Goal: Task Accomplishment & Management: Manage account settings

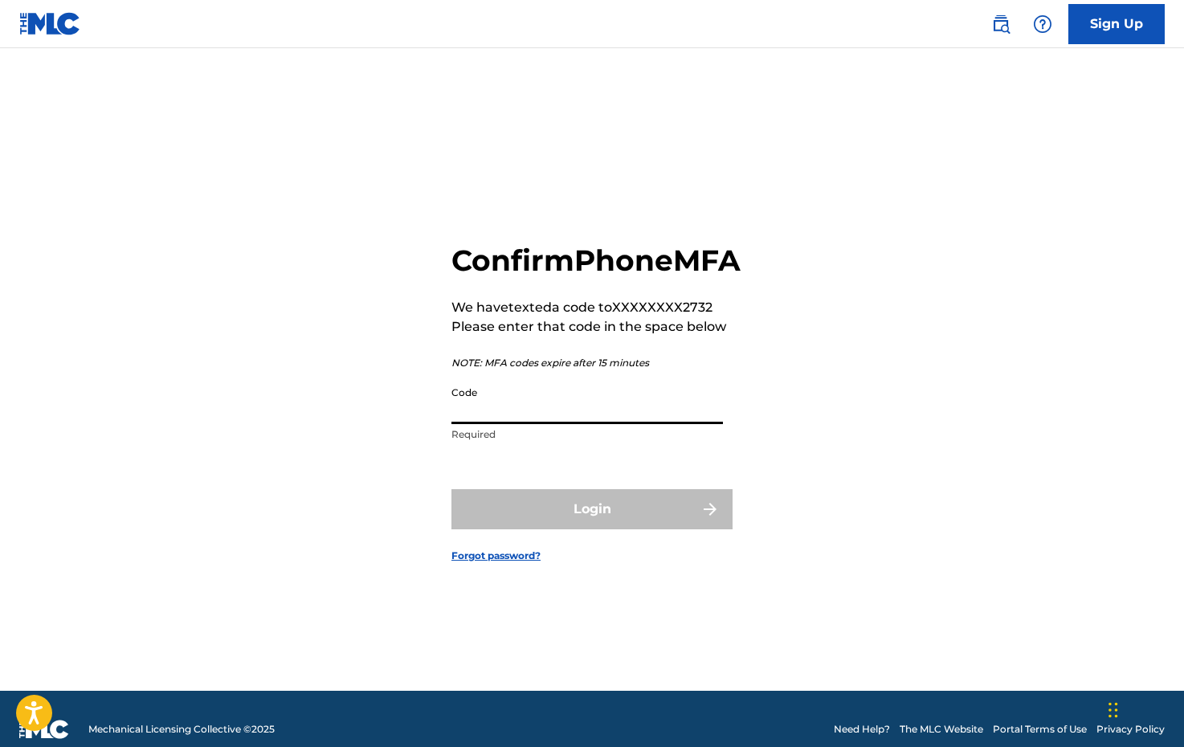
click at [521, 424] on input "Code" at bounding box center [586, 401] width 271 height 46
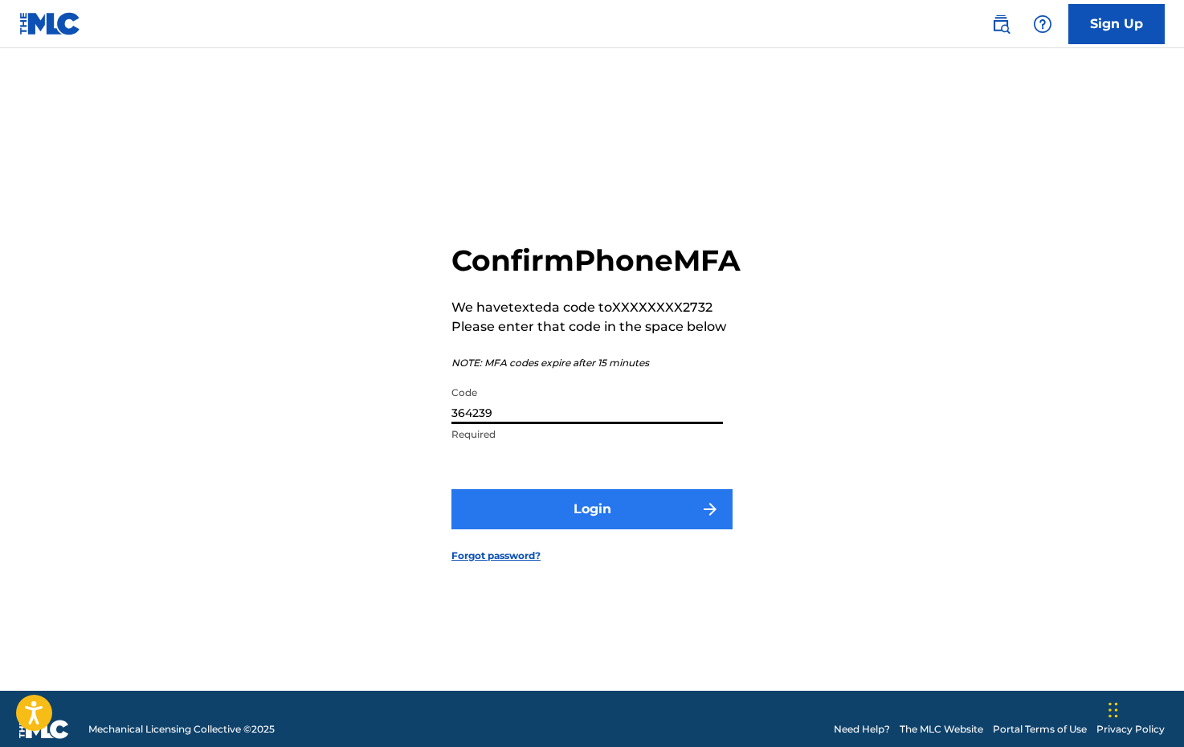
type input "364239"
click at [581, 529] on button "Login" at bounding box center [591, 509] width 281 height 40
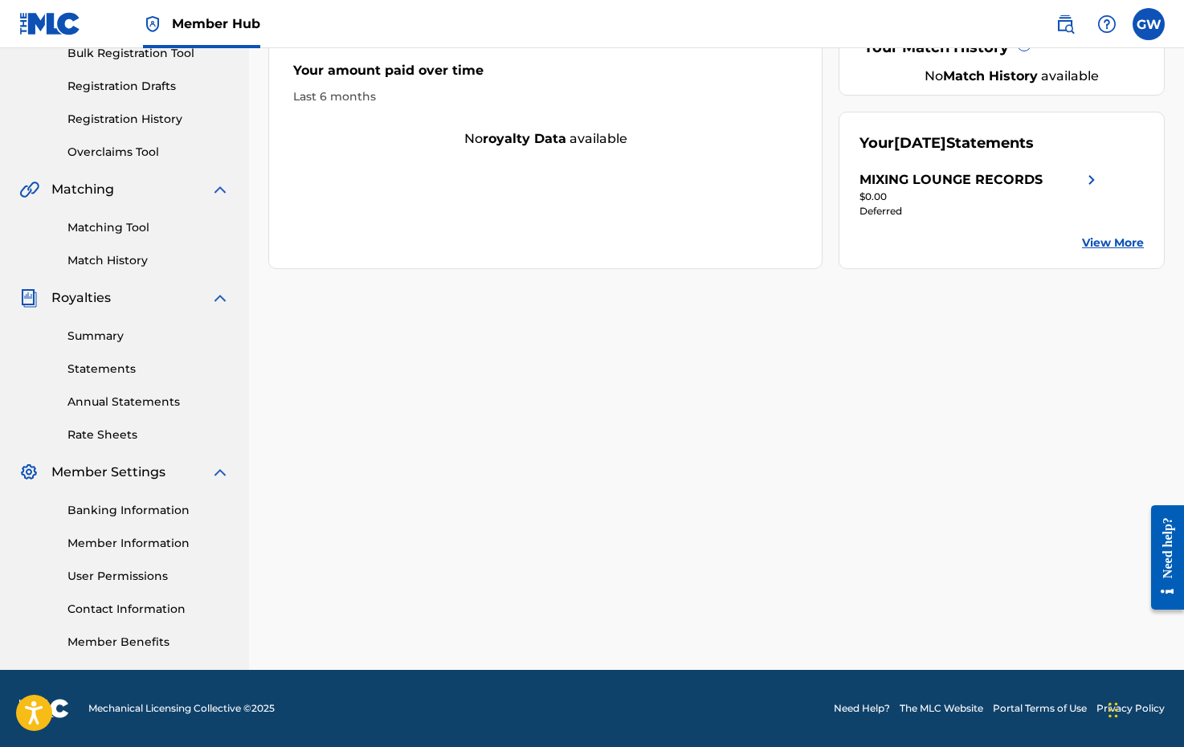
scroll to position [249, 0]
click at [128, 545] on link "Member Information" at bounding box center [148, 543] width 162 height 17
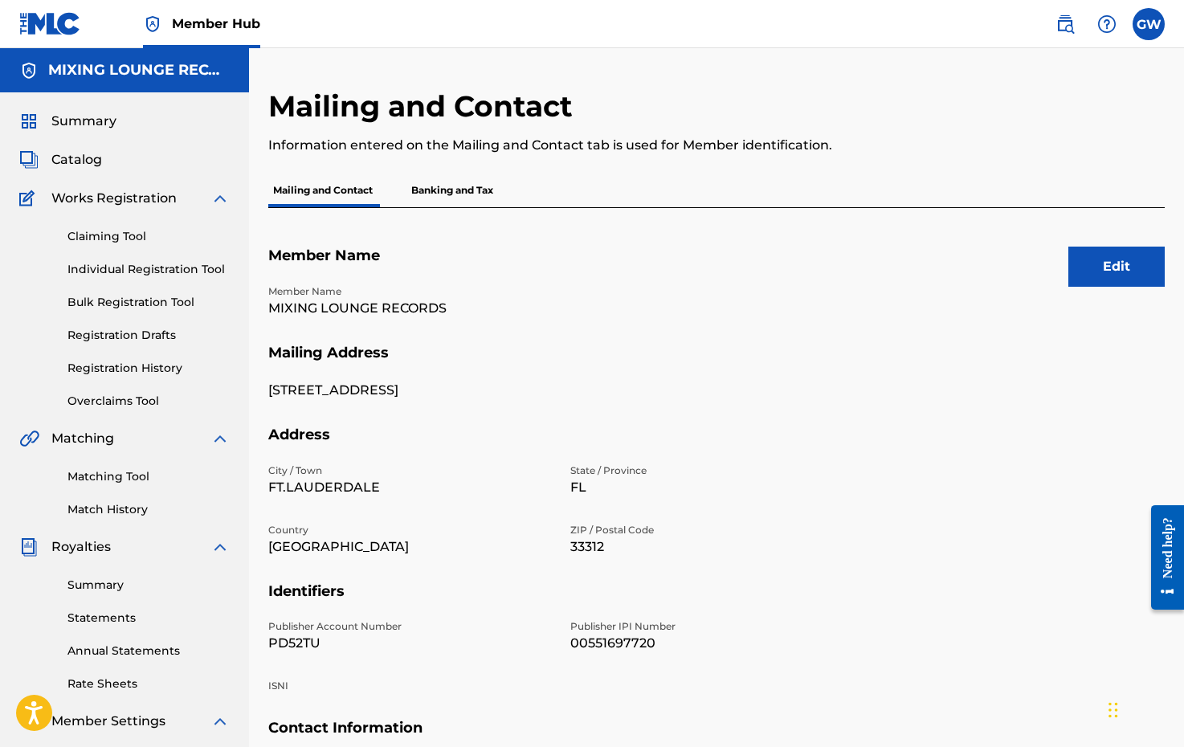
click at [473, 194] on p "Banking and Tax" at bounding box center [452, 190] width 92 height 34
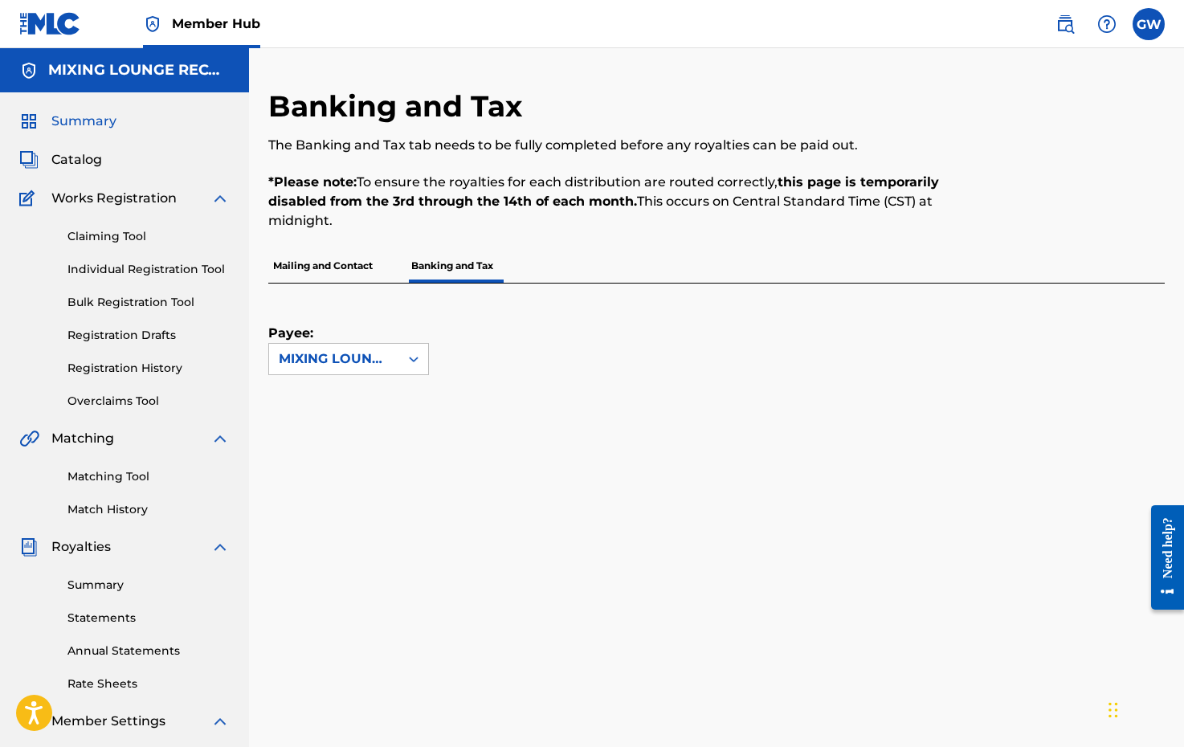
click at [100, 120] on span "Summary" at bounding box center [83, 121] width 65 height 19
